Goal: Task Accomplishment & Management: Manage account settings

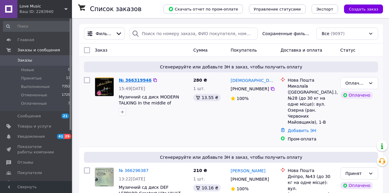
click at [132, 81] on link "№ 366319946" at bounding box center [135, 80] width 33 height 5
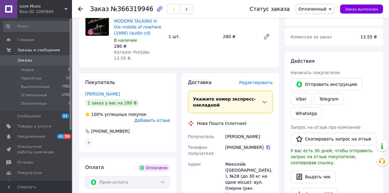
scroll to position [90, 0]
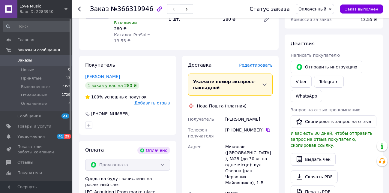
click at [325, 8] on span "Оплаченный" at bounding box center [312, 9] width 28 height 5
click at [315, 22] on li "Принят" at bounding box center [315, 20] width 38 height 9
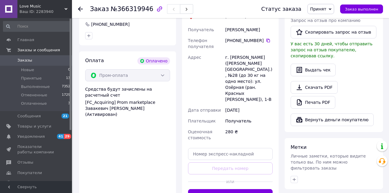
scroll to position [180, 0]
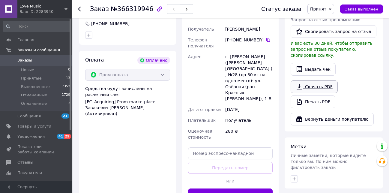
click at [313, 80] on link "Скачать PDF" at bounding box center [313, 86] width 47 height 13
click at [80, 9] on use at bounding box center [80, 9] width 5 height 5
